Goal: Information Seeking & Learning: Learn about a topic

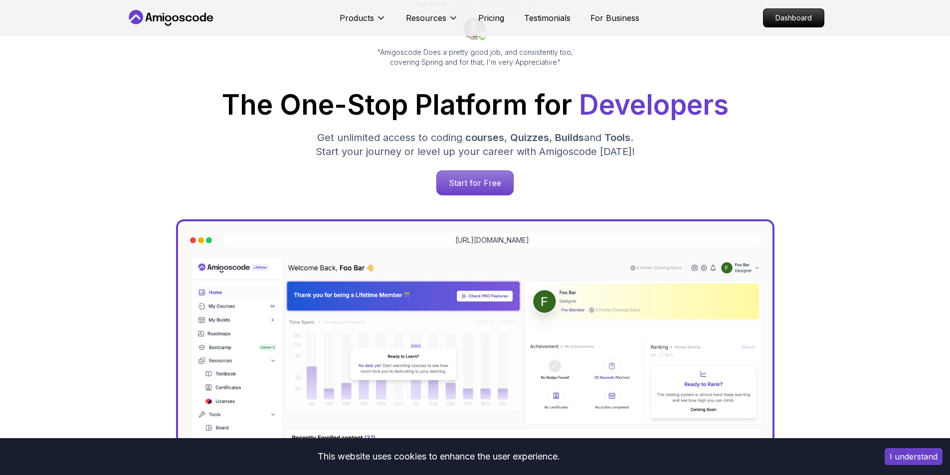
scroll to position [100, 0]
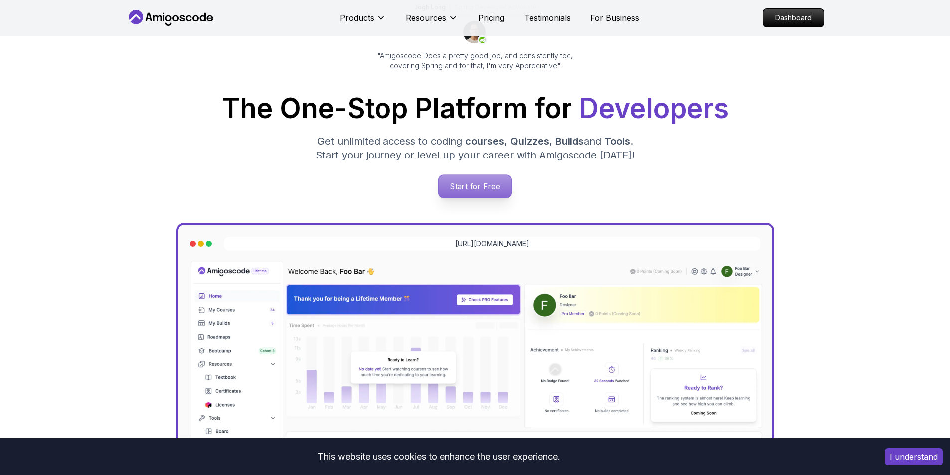
click at [477, 191] on p "Start for Free" at bounding box center [475, 186] width 72 height 23
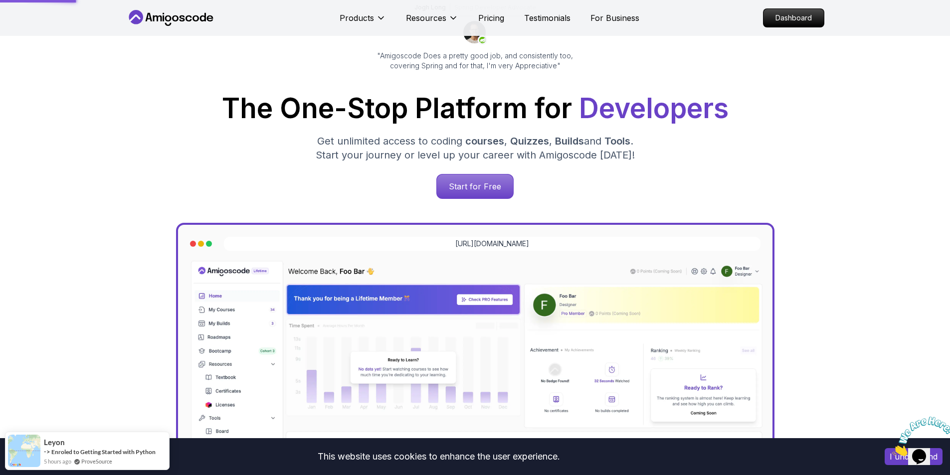
scroll to position [0, 0]
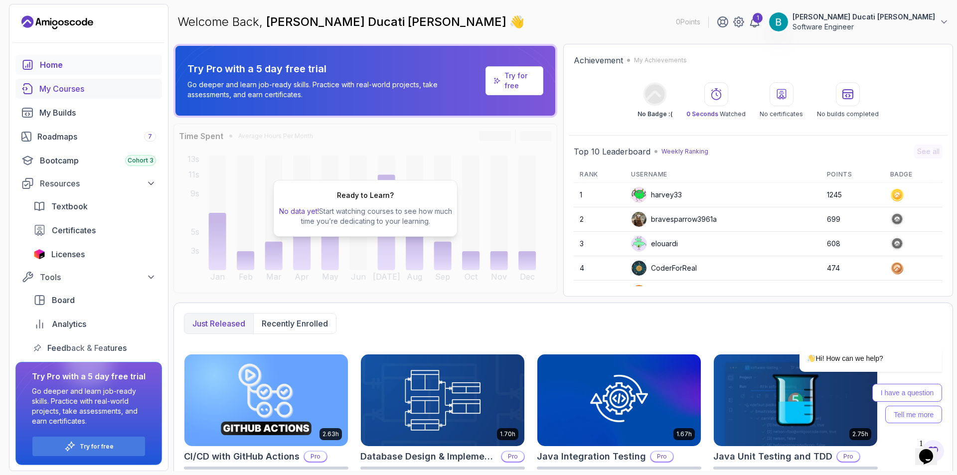
click at [74, 92] on div "My Courses" at bounding box center [97, 89] width 117 height 12
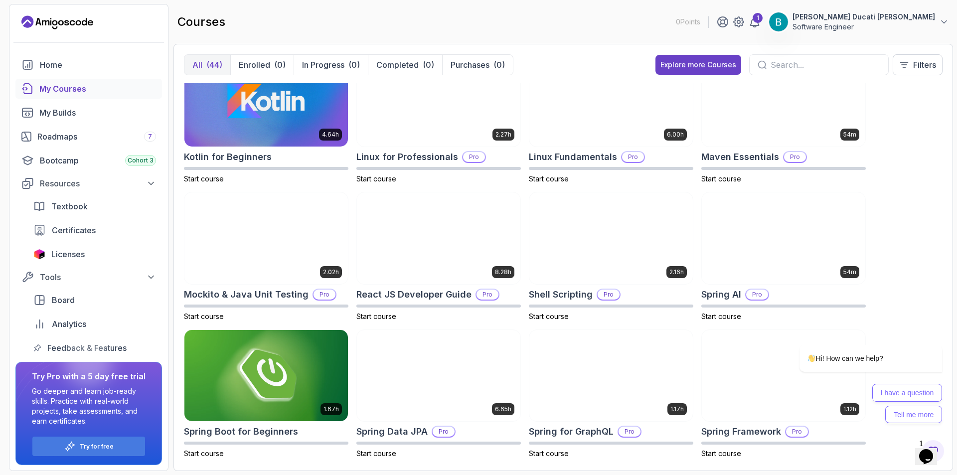
scroll to position [997, 0]
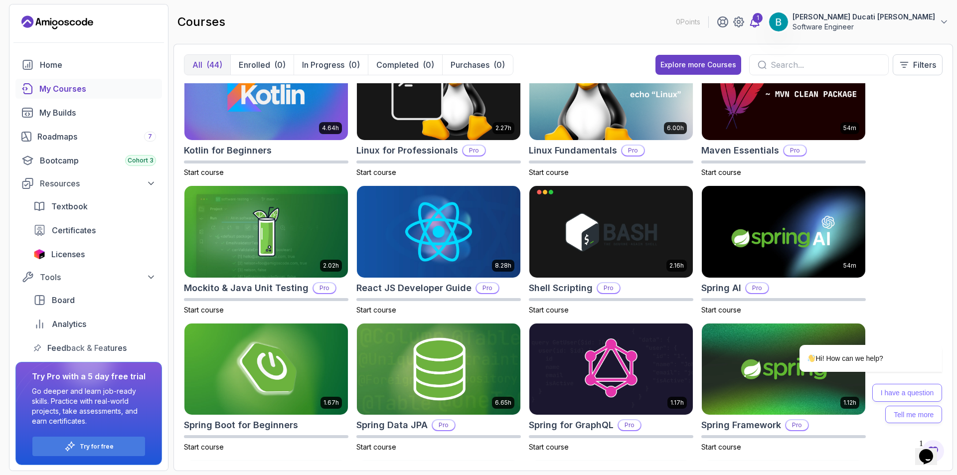
click at [761, 18] on icon at bounding box center [755, 22] width 12 height 12
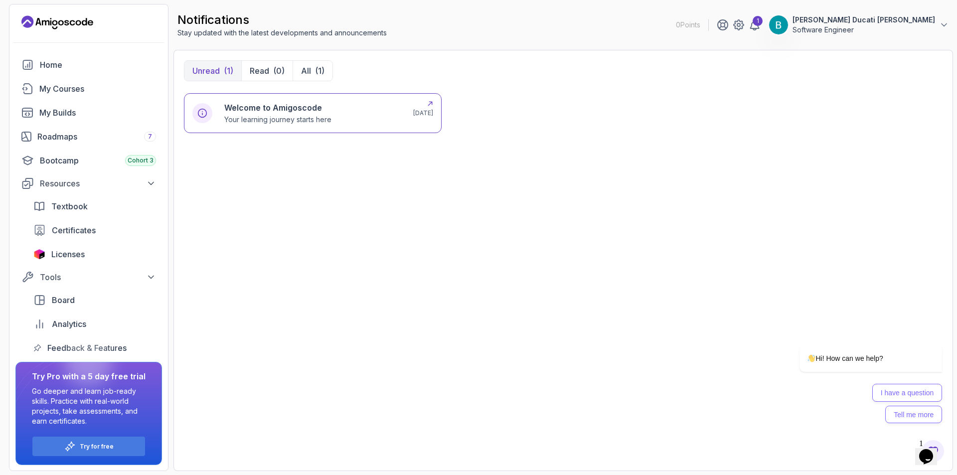
click at [343, 116] on div "Welcome to Amigoscode Your learning journey starts here" at bounding box center [312, 113] width 177 height 23
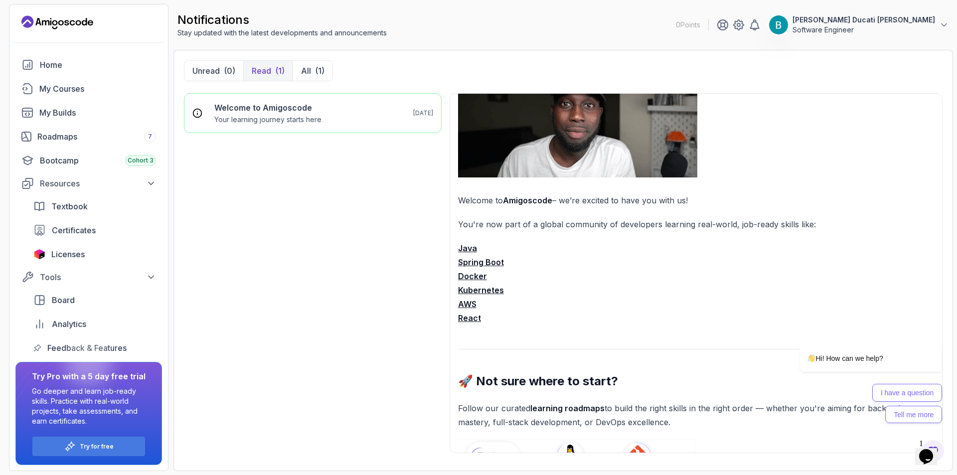
scroll to position [100, 0]
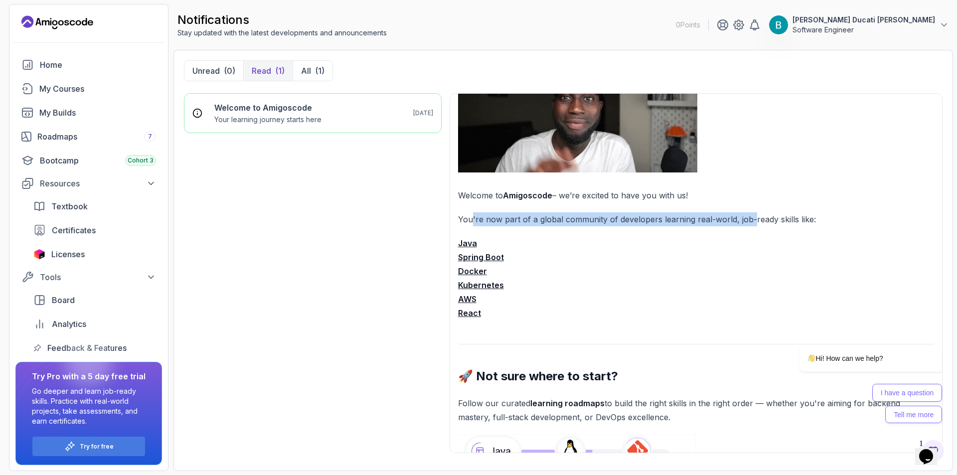
drag, startPoint x: 585, startPoint y: 224, endPoint x: 767, endPoint y: 224, distance: 182.0
click at [760, 226] on p "You're now part of a global community of developers learning real-world, job-re…" at bounding box center [696, 219] width 476 height 14
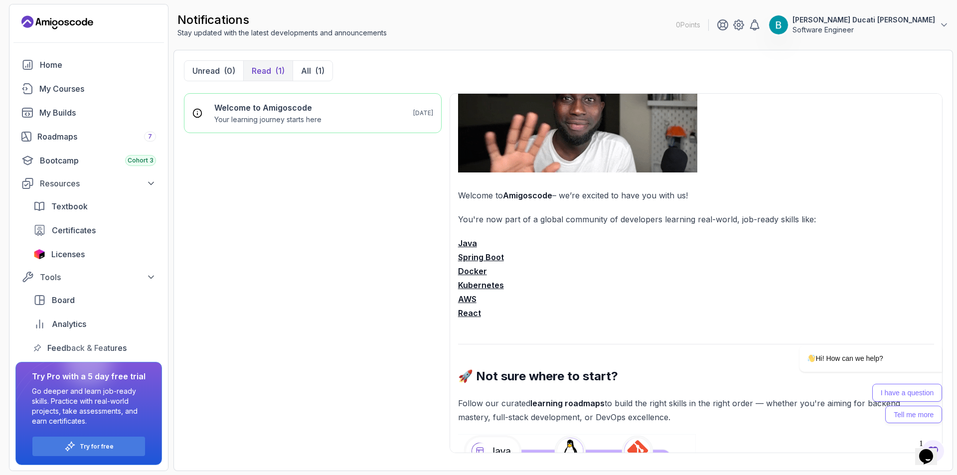
click at [767, 224] on p "You're now part of a global community of developers learning real-world, job-re…" at bounding box center [696, 219] width 476 height 14
click at [469, 247] on strong "Java" at bounding box center [467, 243] width 19 height 10
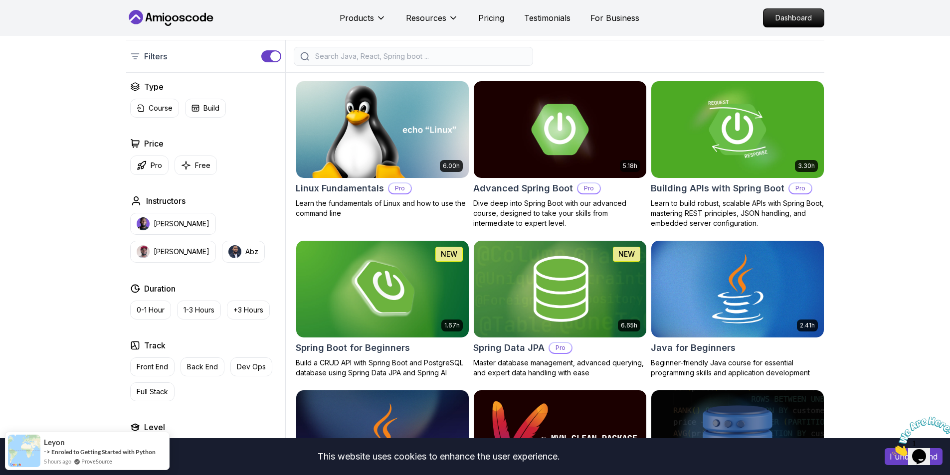
scroll to position [249, 0]
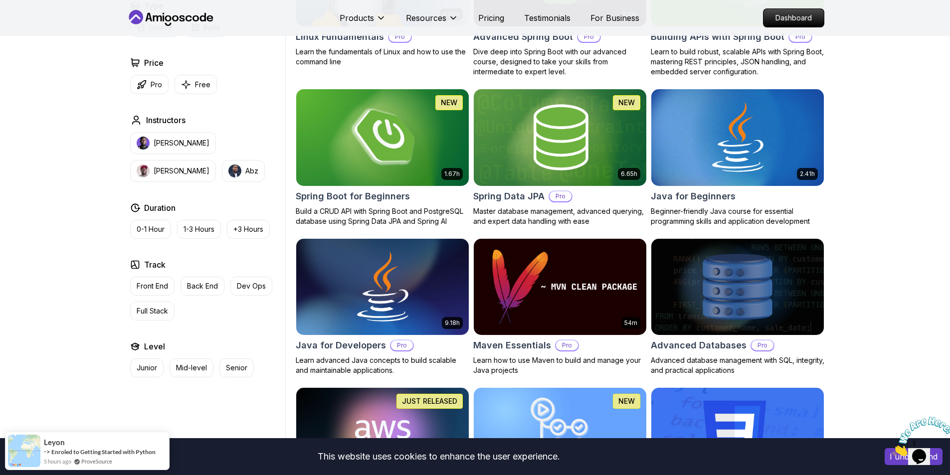
scroll to position [399, 0]
